Goal: Task Accomplishment & Management: Complete application form

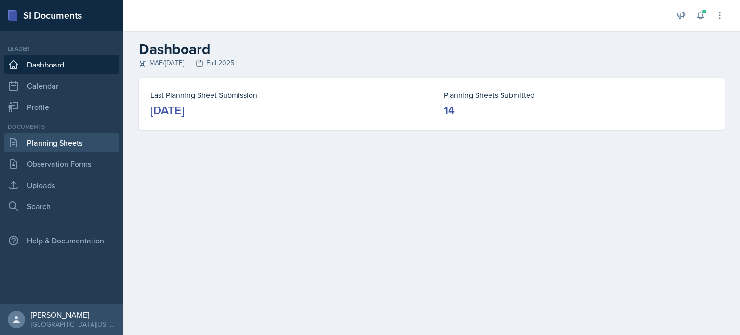
click at [67, 138] on link "Planning Sheets" at bounding box center [62, 142] width 116 height 19
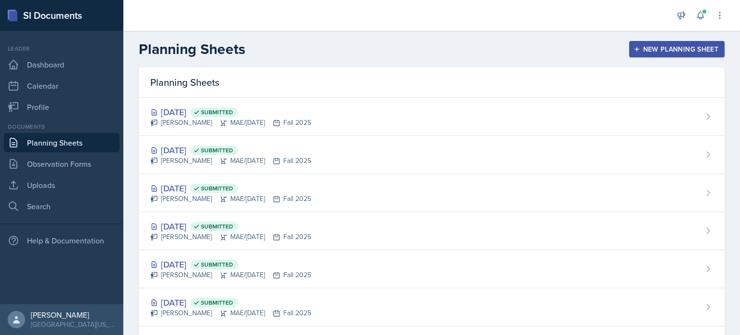
click at [654, 52] on div "New Planning Sheet" at bounding box center [677, 49] width 83 height 8
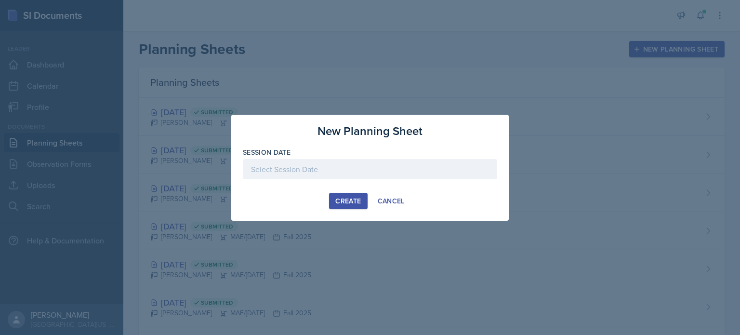
click at [342, 169] on div at bounding box center [370, 169] width 254 height 20
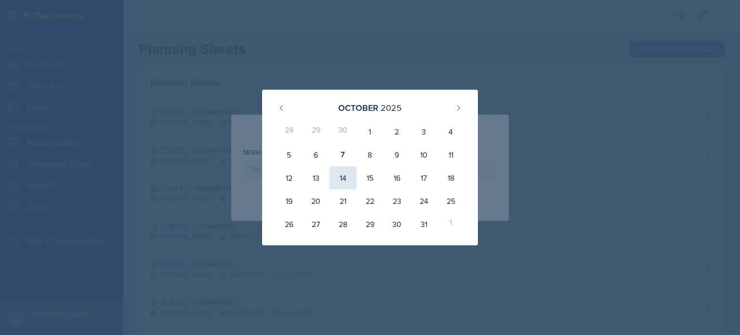
click at [343, 175] on div "14" at bounding box center [343, 177] width 27 height 23
type input "[DATE]"
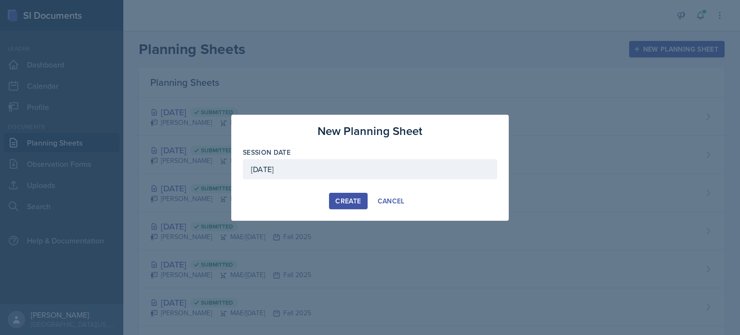
click at [342, 199] on div "Create" at bounding box center [348, 201] width 26 height 8
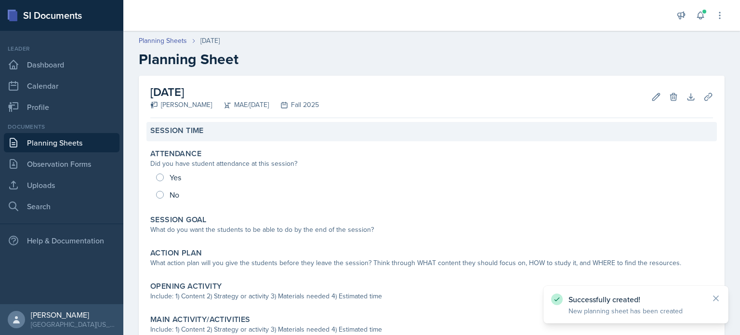
click at [234, 136] on div "Session Time" at bounding box center [432, 131] width 571 height 19
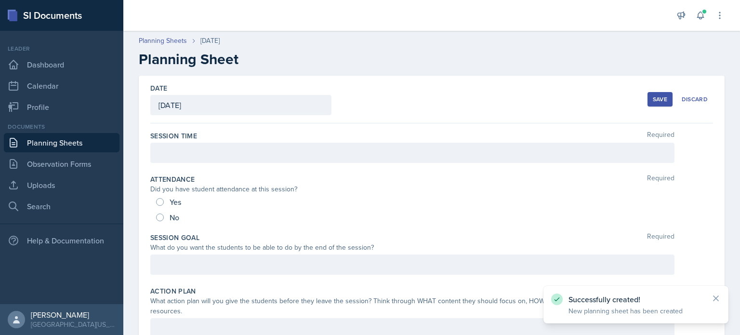
click at [225, 154] on div at bounding box center [412, 153] width 524 height 20
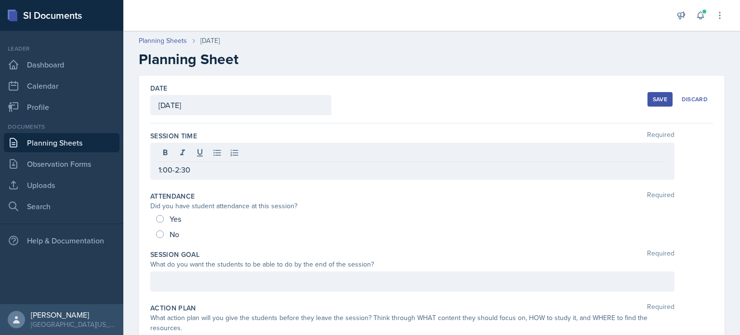
click at [648, 102] on button "Save" at bounding box center [660, 99] width 25 height 14
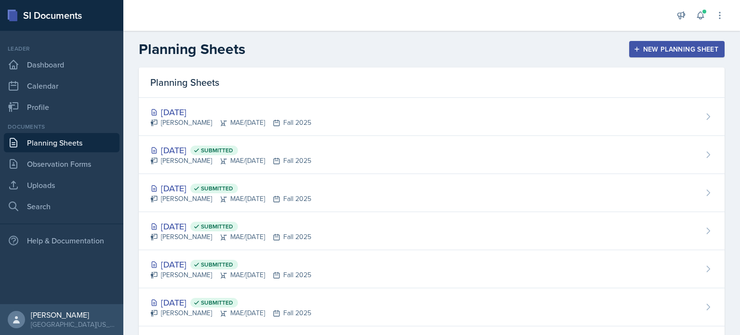
click at [638, 49] on div "New Planning Sheet" at bounding box center [677, 49] width 83 height 8
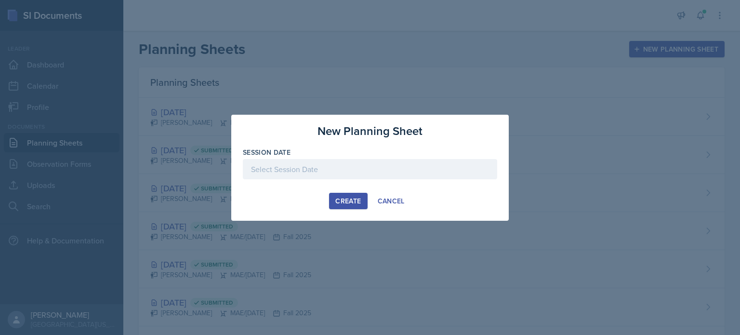
click at [333, 177] on div at bounding box center [370, 169] width 254 height 20
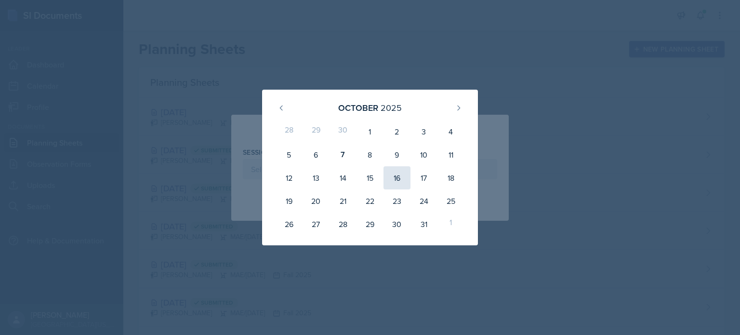
click at [400, 177] on div "16" at bounding box center [397, 177] width 27 height 23
type input "[DATE]"
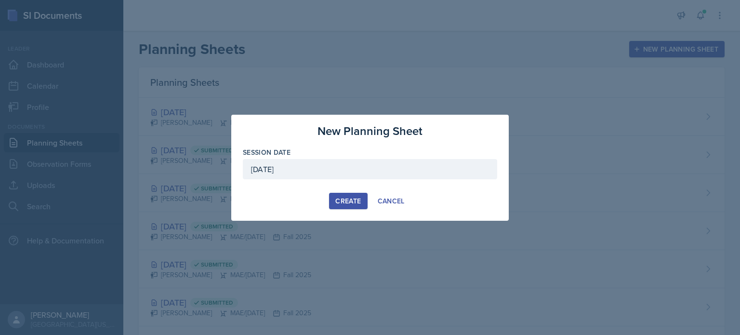
click at [361, 200] on div "Create" at bounding box center [348, 201] width 26 height 8
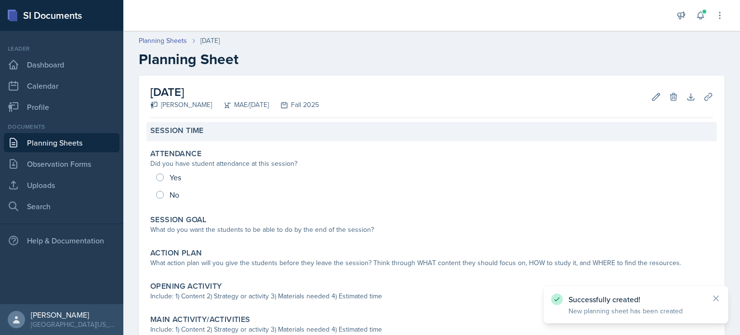
click at [166, 138] on div "Session Time" at bounding box center [432, 131] width 571 height 19
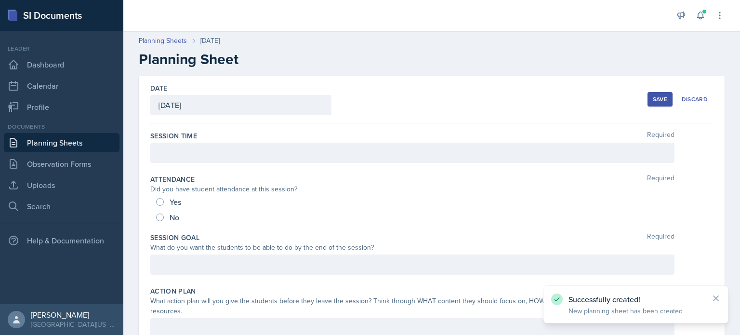
click at [179, 159] on div at bounding box center [412, 153] width 524 height 20
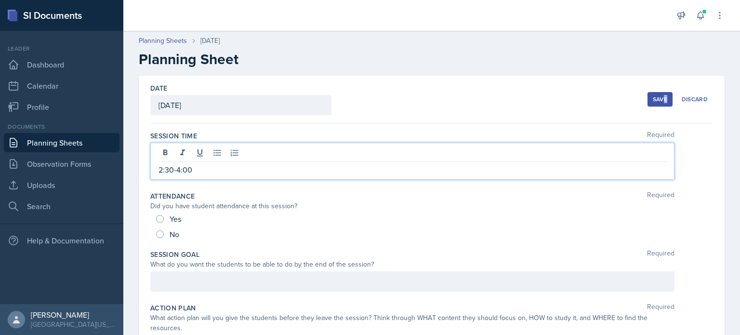
click at [656, 91] on div "Save Discard" at bounding box center [681, 99] width 66 height 22
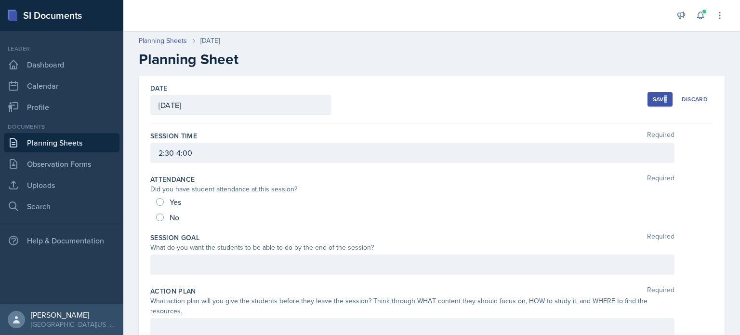
click at [657, 93] on button "Save" at bounding box center [660, 99] width 25 height 14
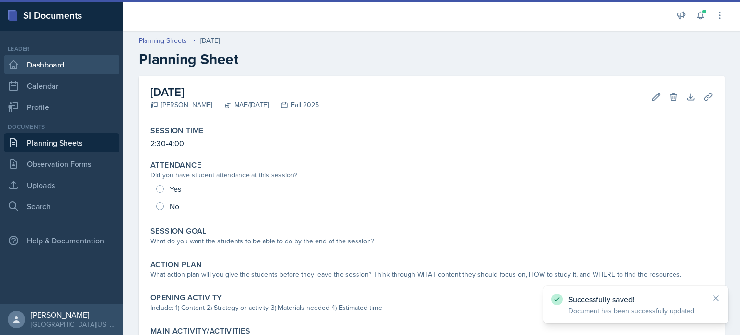
click at [71, 67] on link "Dashboard" at bounding box center [62, 64] width 116 height 19
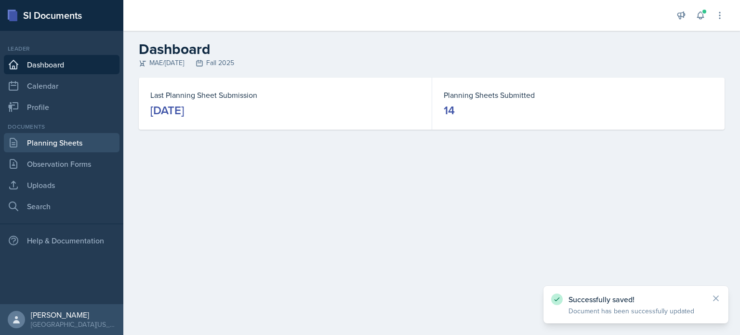
click at [72, 146] on link "Planning Sheets" at bounding box center [62, 142] width 116 height 19
